Goal: Task Accomplishment & Management: Use online tool/utility

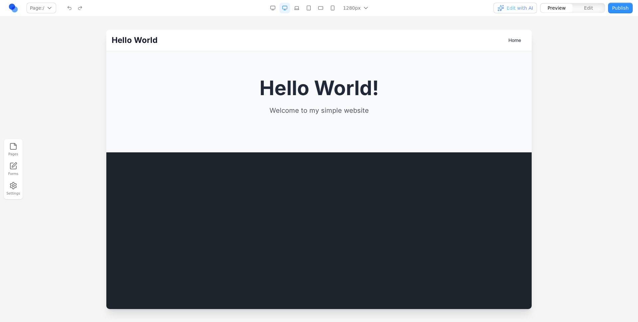
click at [11, 9] on link at bounding box center [13, 8] width 11 height 11
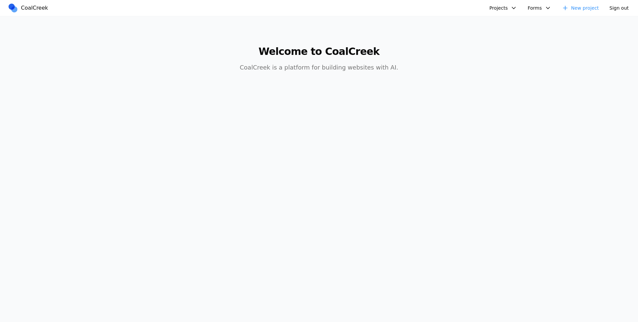
click at [521, 6] on button "Projects" at bounding box center [504, 8] width 36 height 11
click at [587, 6] on link "New project" at bounding box center [580, 8] width 45 height 11
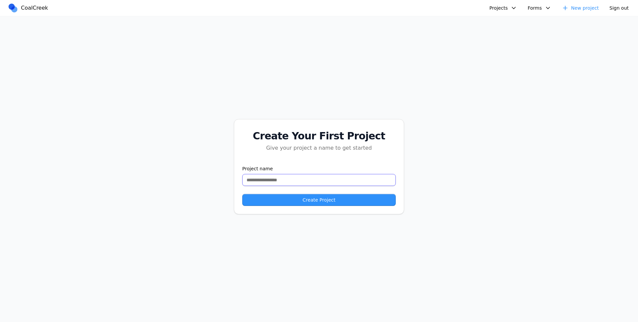
click at [312, 177] on input "text" at bounding box center [319, 180] width 154 height 12
type input "*******"
click at [242, 194] on button "Create Project" at bounding box center [319, 200] width 154 height 12
drag, startPoint x: 526, startPoint y: 3, endPoint x: 503, endPoint y: 10, distance: 23.9
click at [526, 3] on div "Projects test123 test new empty test Physiotherapist test delete test delete he…" at bounding box center [530, 8] width 205 height 11
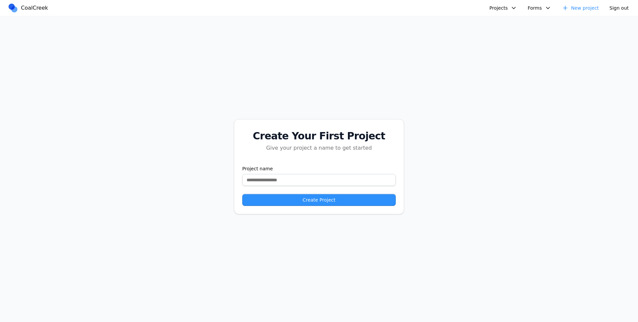
click at [501, 10] on button "Projects" at bounding box center [504, 8] width 36 height 11
click at [498, 21] on link "test123" at bounding box center [521, 23] width 62 height 11
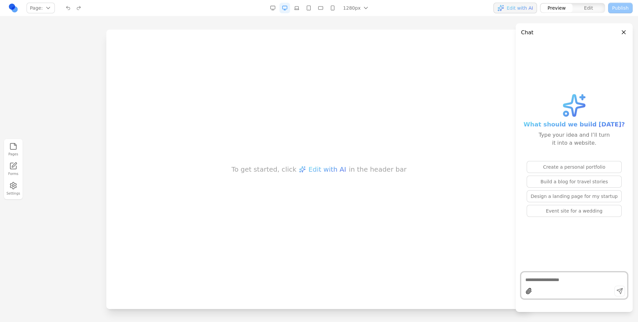
click at [207, 169] on div "To get started, click Edit with AI in the header bar" at bounding box center [318, 169] width 425 height 279
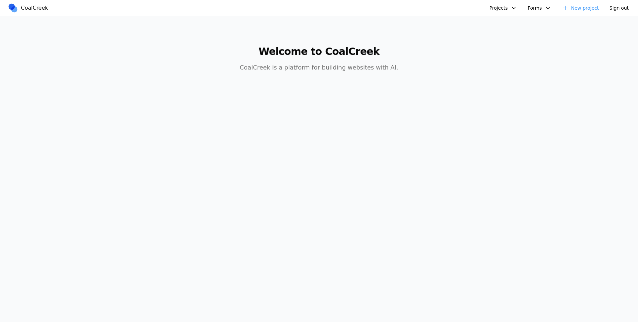
click at [498, 4] on button "Projects" at bounding box center [504, 8] width 36 height 11
click at [505, 20] on link "test123" at bounding box center [521, 23] width 62 height 11
